Goal: Information Seeking & Learning: Learn about a topic

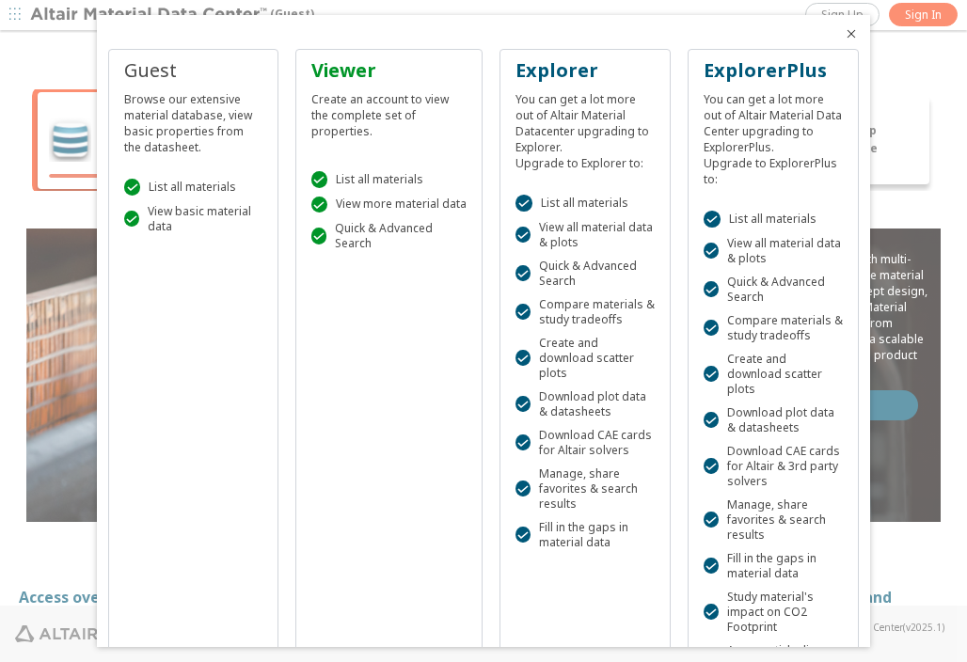
click at [841, 41] on div "Guest Browse our extensive material database, view basic properties from the da…" at bounding box center [483, 438] width 773 height 800
click at [844, 34] on icon "Close" at bounding box center [851, 33] width 15 height 15
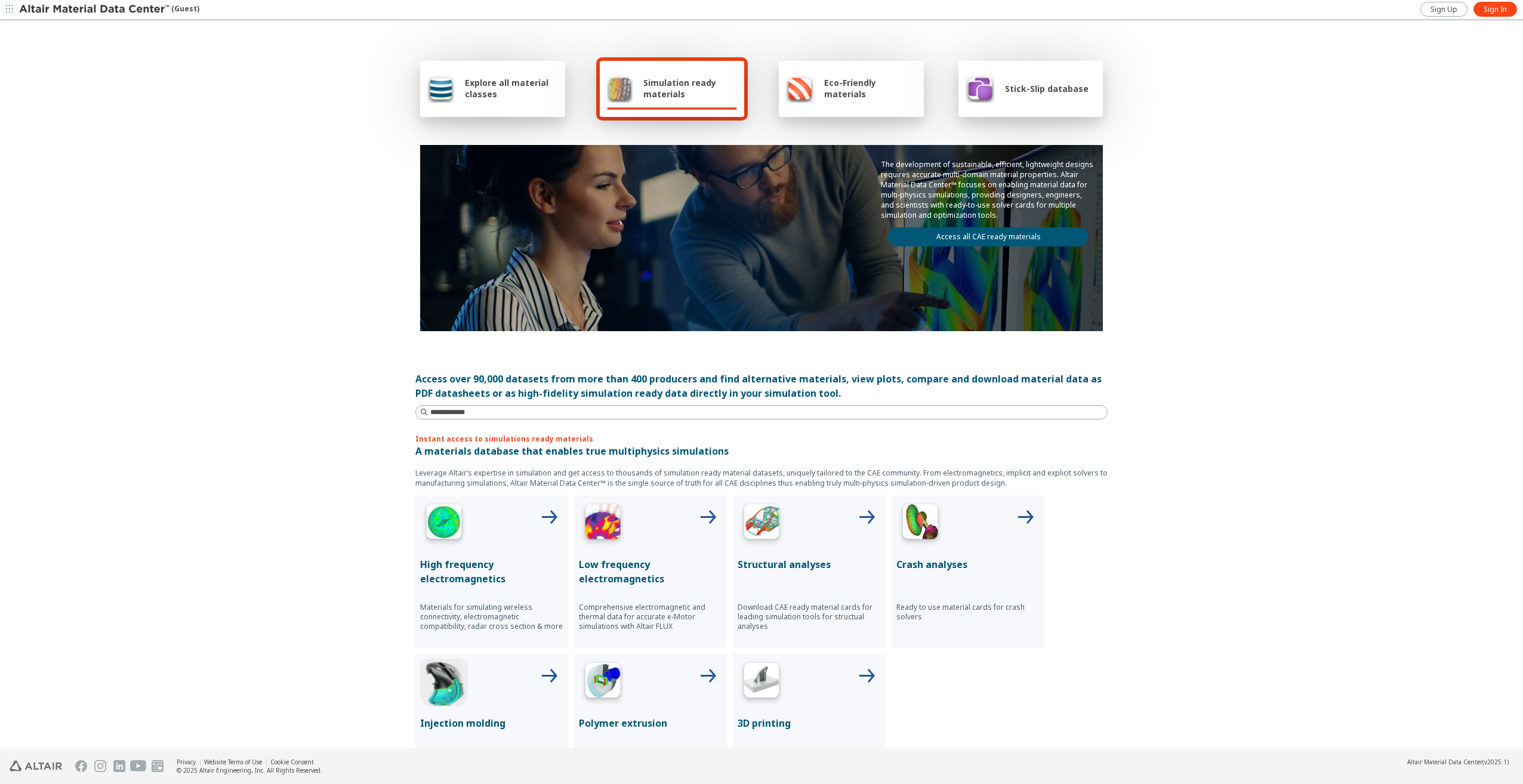
click at [613, 235] on link "Access all CAE ready materials" at bounding box center [989, 237] width 201 height 19
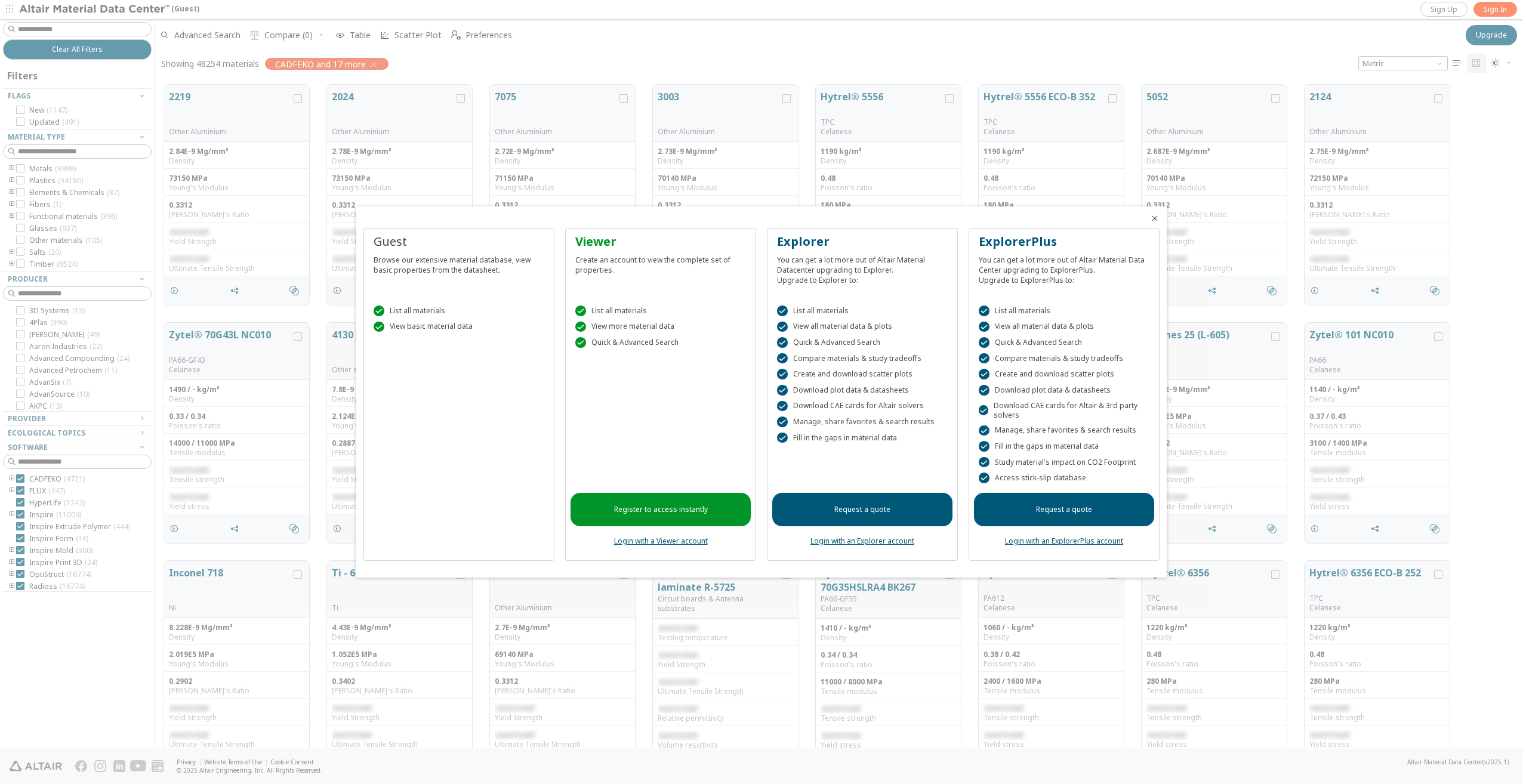
scroll to position [663, 1359]
